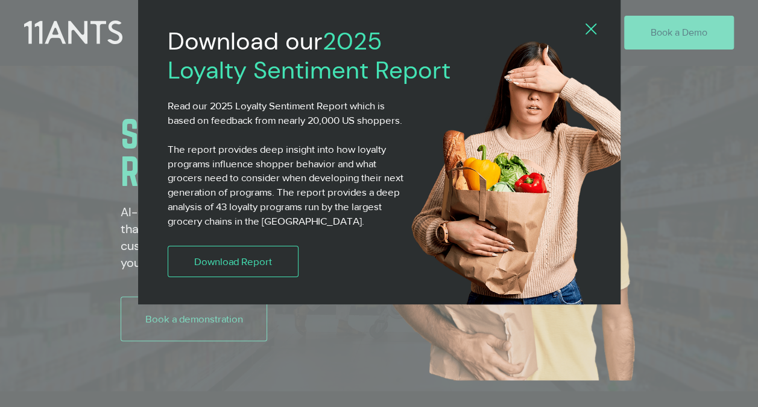
click at [594, 28] on icon "Back to site" at bounding box center [591, 29] width 11 height 11
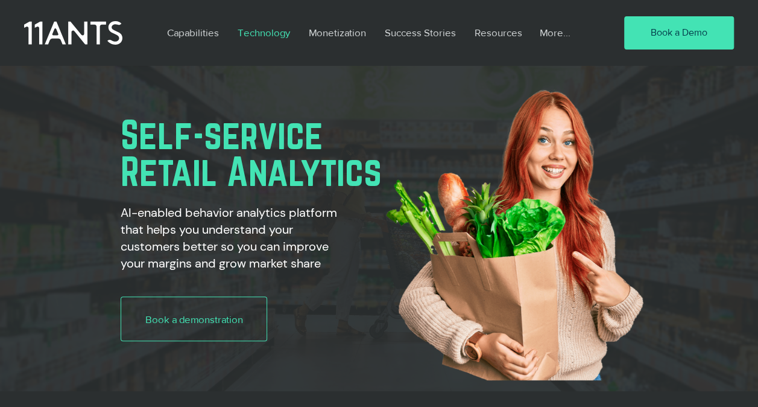
click at [253, 35] on p "Technology" at bounding box center [264, 33] width 65 height 28
